Goal: Find specific page/section: Find specific page/section

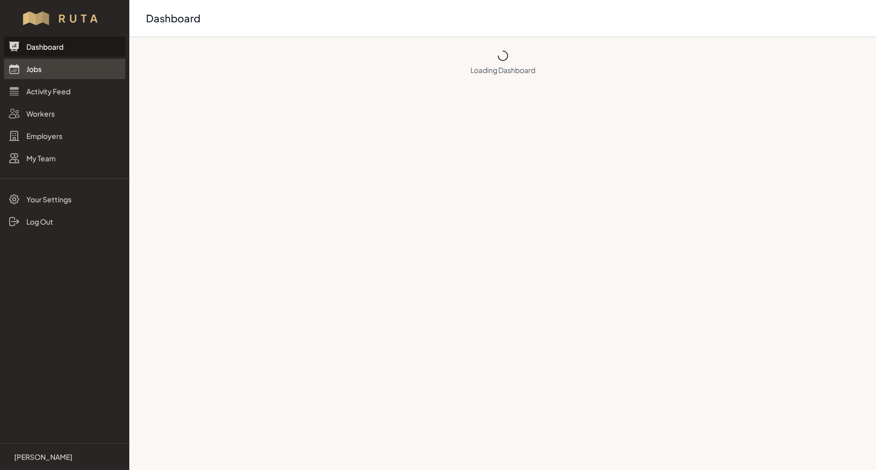
click at [39, 69] on link "Jobs" at bounding box center [64, 69] width 121 height 20
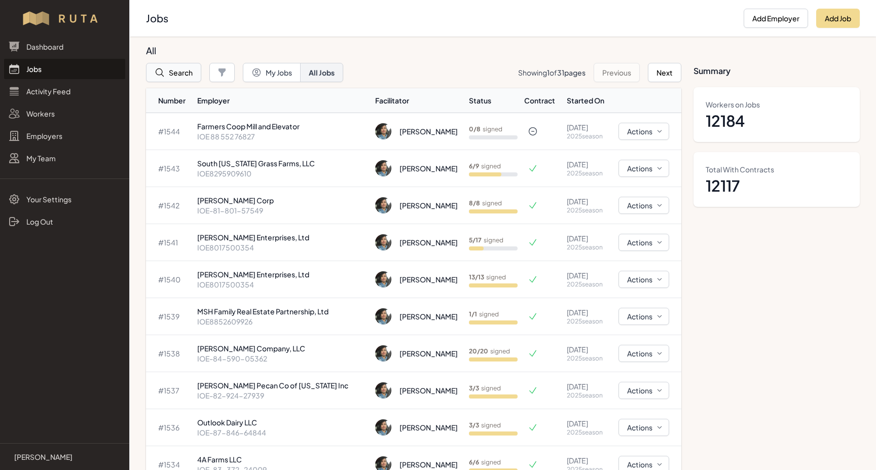
click at [175, 72] on button "Search" at bounding box center [173, 72] width 55 height 19
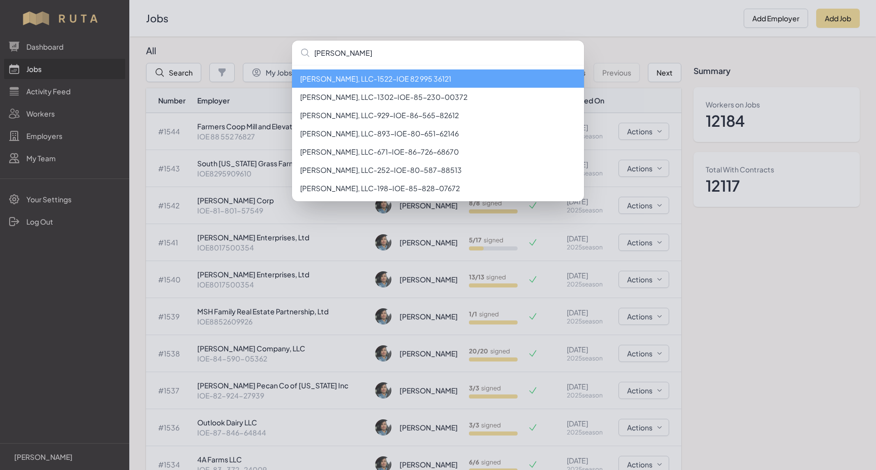
type input "[PERSON_NAME]"
click at [394, 79] on li "[PERSON_NAME], LLC - 1522 - IOE 82 995 36121" at bounding box center [438, 78] width 292 height 18
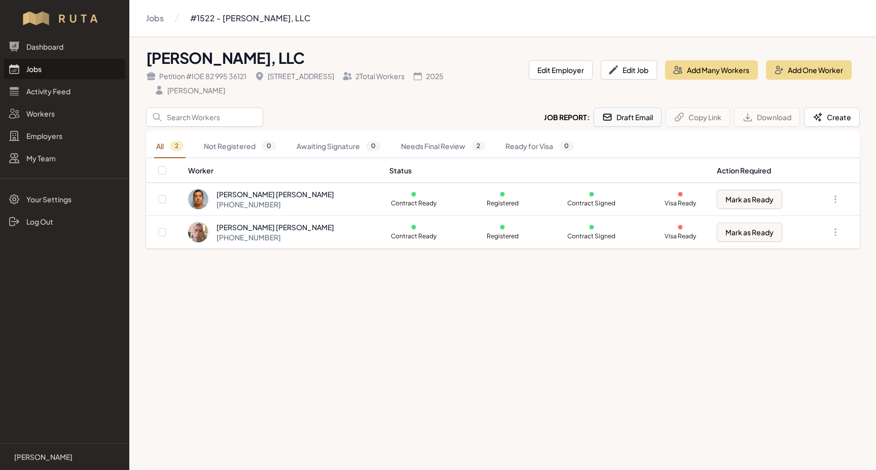
click at [632, 119] on button "Draft Email" at bounding box center [628, 117] width 68 height 19
click at [190, 118] on input "Search" at bounding box center [204, 117] width 117 height 19
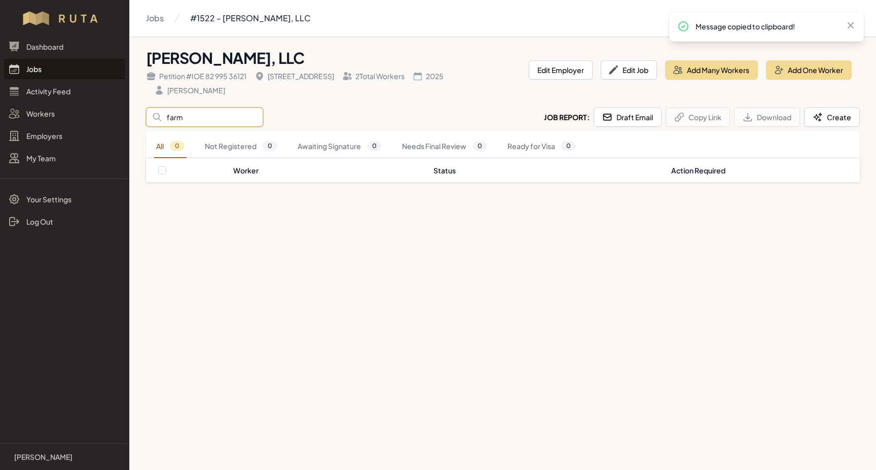
type input "farm"
click at [32, 74] on link "Jobs" at bounding box center [64, 69] width 121 height 20
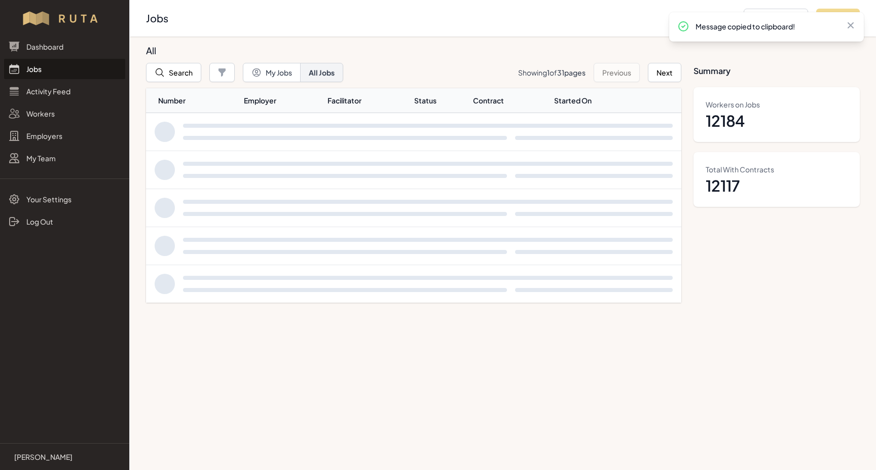
click at [32, 74] on link "Jobs" at bounding box center [64, 69] width 121 height 20
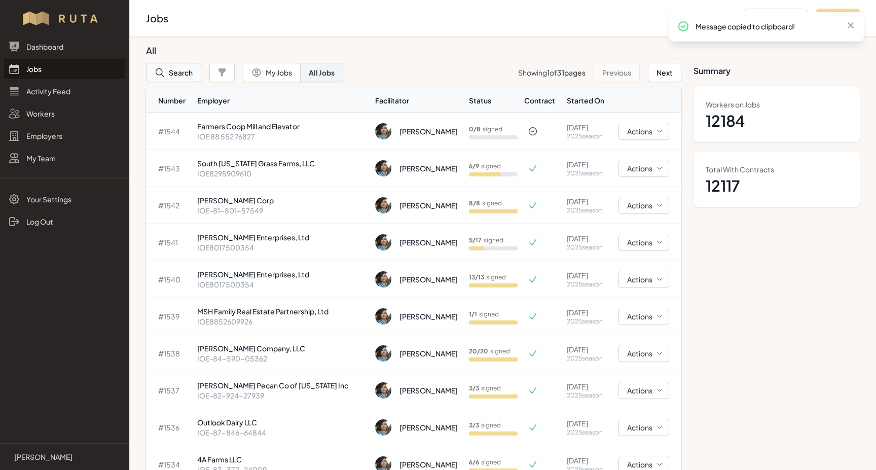
click at [160, 75] on icon "button" at bounding box center [160, 72] width 8 height 8
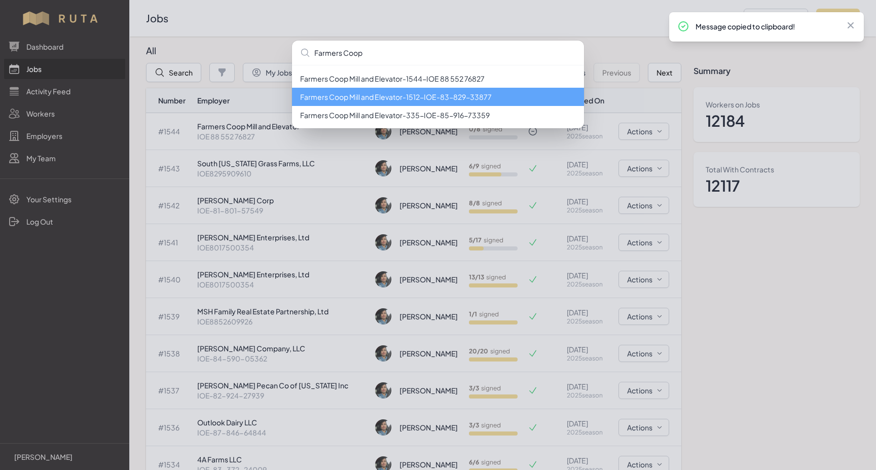
type input "Farmers Coop"
click at [405, 100] on li "Farmers Coop Mill and Elevator - 1512 - IOE-83-829-33877" at bounding box center [438, 97] width 292 height 18
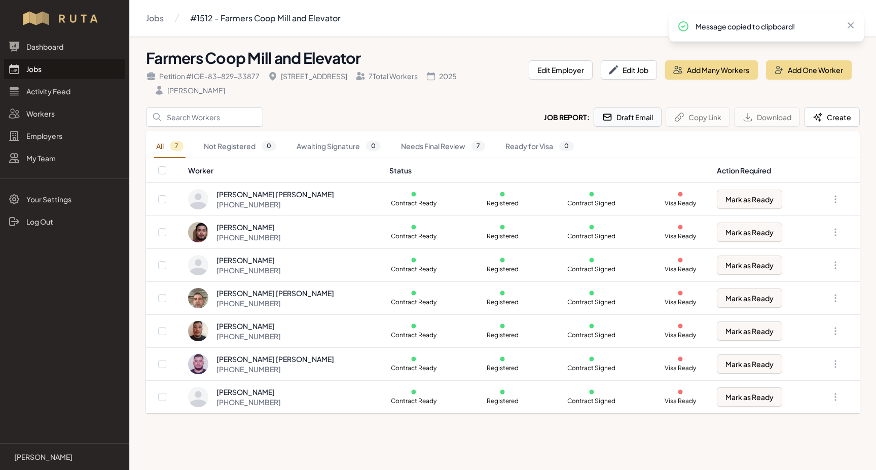
click at [624, 118] on button "Draft Email" at bounding box center [628, 117] width 68 height 19
click at [188, 120] on input "Search" at bounding box center [204, 117] width 117 height 19
click at [33, 69] on link "Jobs" at bounding box center [64, 69] width 121 height 20
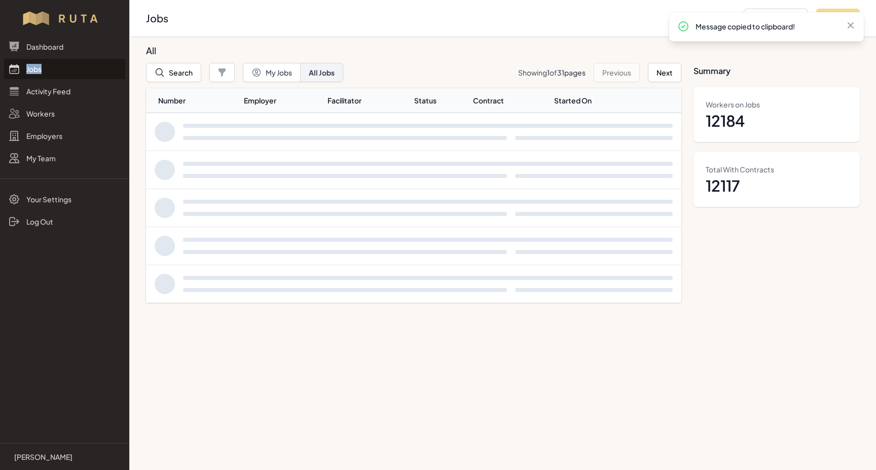
click at [33, 69] on link "Jobs" at bounding box center [64, 69] width 121 height 20
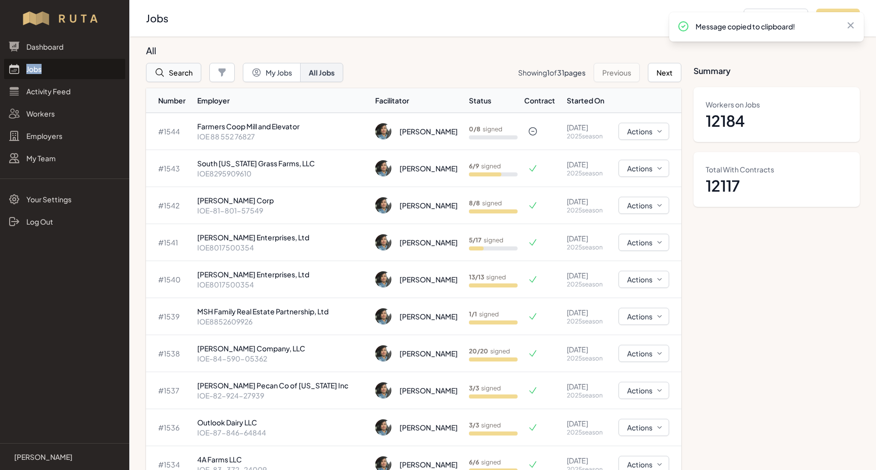
click at [169, 71] on button "Search" at bounding box center [173, 72] width 55 height 19
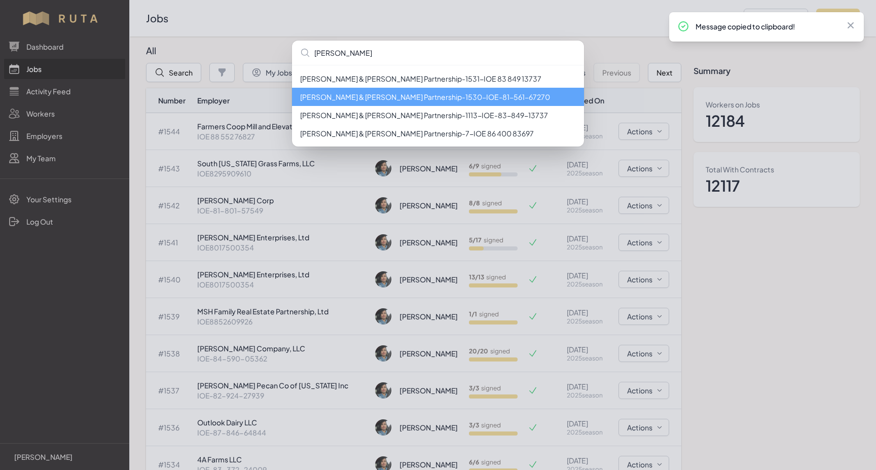
type input "[PERSON_NAME]"
click at [400, 97] on li "[PERSON_NAME] & [PERSON_NAME] Partnership - 1530 - IOE-81-561-67270" at bounding box center [438, 97] width 292 height 18
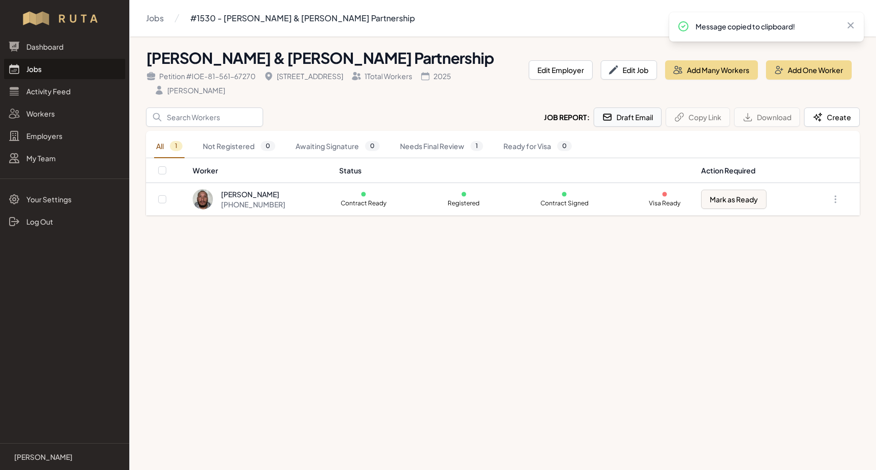
click at [625, 108] on button "Draft Email" at bounding box center [628, 117] width 68 height 19
click at [35, 70] on link "Jobs" at bounding box center [64, 69] width 121 height 20
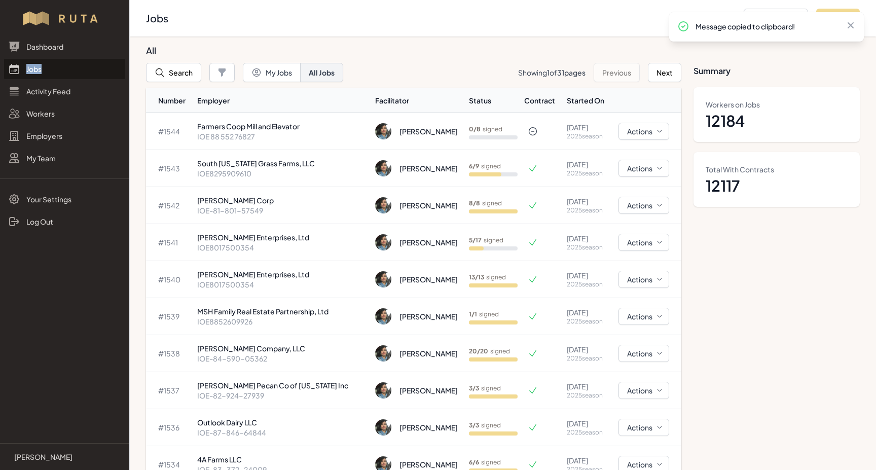
click at [35, 70] on link "Jobs" at bounding box center [64, 69] width 121 height 20
click at [849, 26] on icon at bounding box center [851, 25] width 10 height 10
click at [37, 74] on link "Jobs" at bounding box center [64, 69] width 121 height 20
click at [167, 97] on th "Number" at bounding box center [169, 100] width 47 height 25
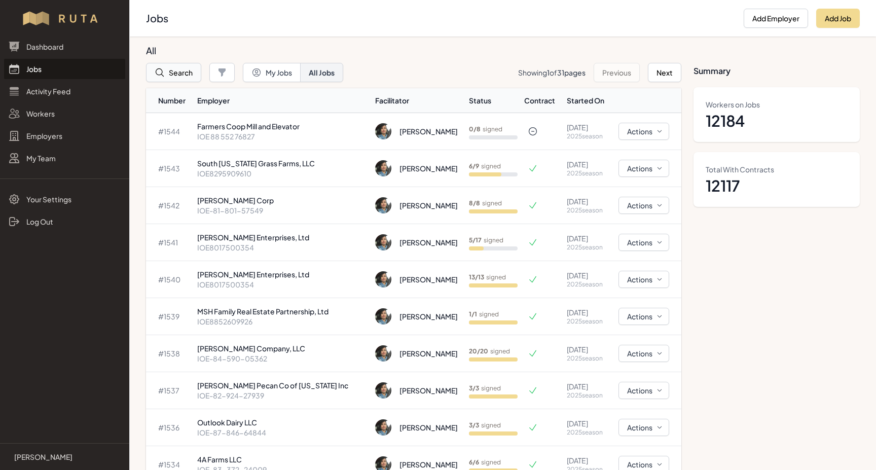
click at [176, 73] on button "Search" at bounding box center [173, 72] width 55 height 19
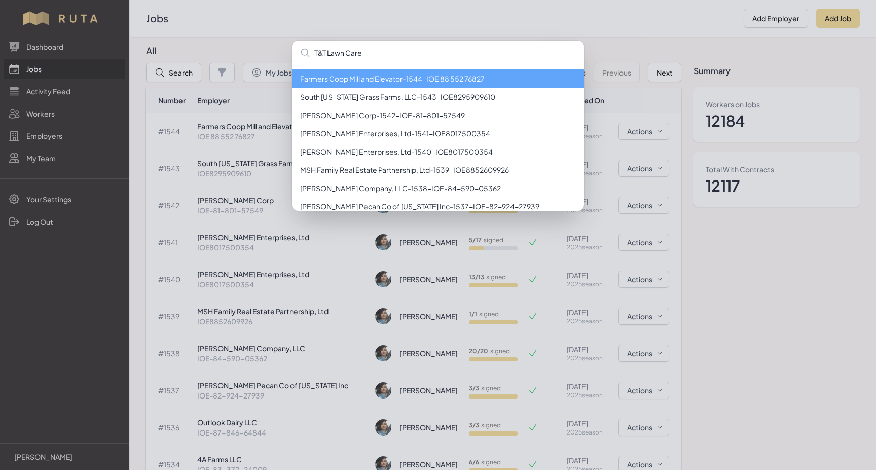
click at [318, 55] on input "T&T Lawn Care" at bounding box center [438, 53] width 292 height 24
click at [323, 55] on input "T &T Lawn Care" at bounding box center [438, 53] width 292 height 24
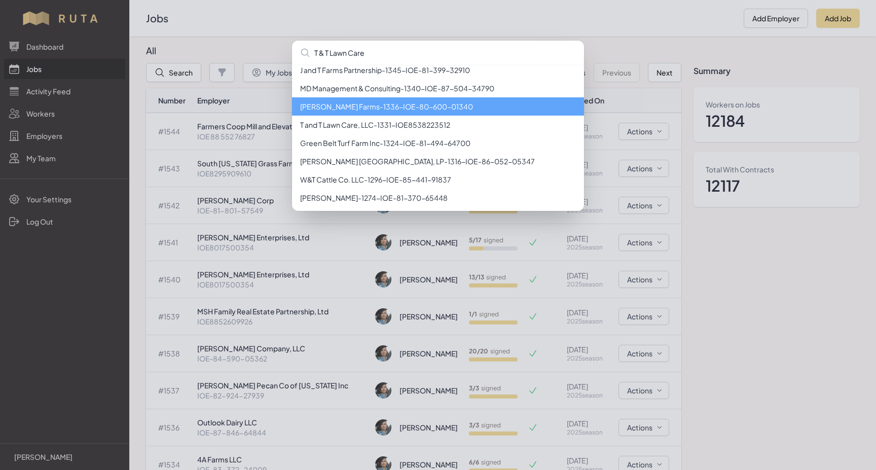
scroll to position [319, 0]
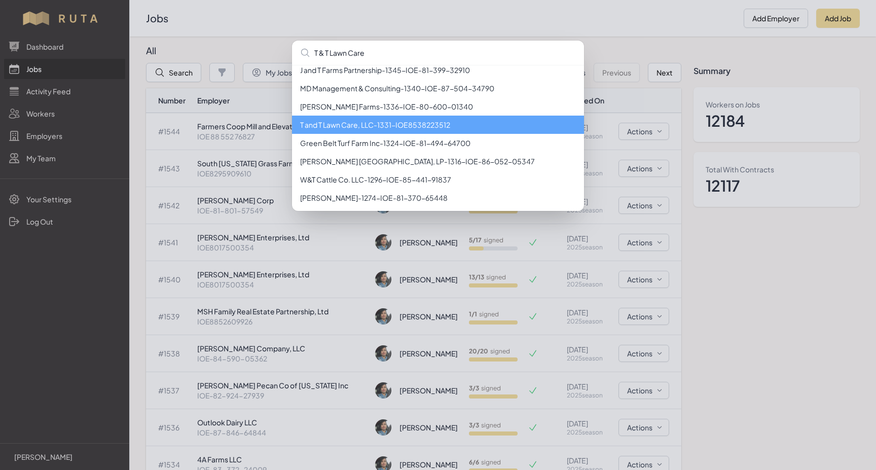
type input "T & T Lawn Care"
click at [342, 123] on li "T and T Lawn Care, LLC - 1331 - IOE8538223512" at bounding box center [438, 125] width 292 height 18
